Goal: Navigation & Orientation: Find specific page/section

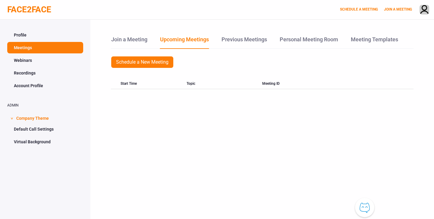
click at [398, 196] on div "Join a Meeting Upcoming Meetings Previous Meetings Personal Meeting Room Meetin…" at bounding box center [261, 129] width 343 height 219
click at [374, 198] on span at bounding box center [374, 198] width 4 height 4
click at [404, 186] on div "Join a Meeting Upcoming Meetings Previous Meetings Personal Meeting Room Meetin…" at bounding box center [261, 129] width 343 height 219
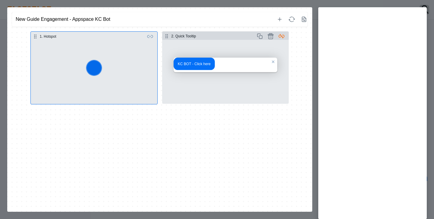
click at [243, 63] on button "Select step" at bounding box center [225, 72] width 127 height 64
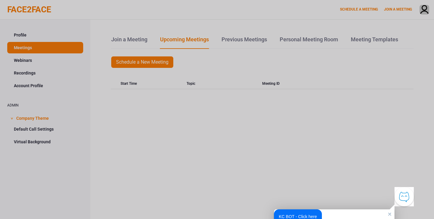
click at [296, 134] on button "KC BOT - Click here" at bounding box center [298, 216] width 48 height 14
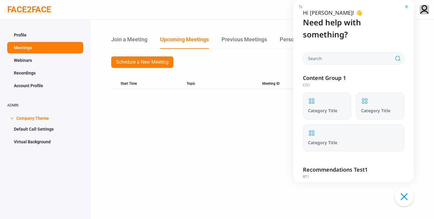
click at [405, 134] on button "Click to close the Knowledge Center Bot window." at bounding box center [403, 196] width 19 height 19
